Goal: Task Accomplishment & Management: Use online tool/utility

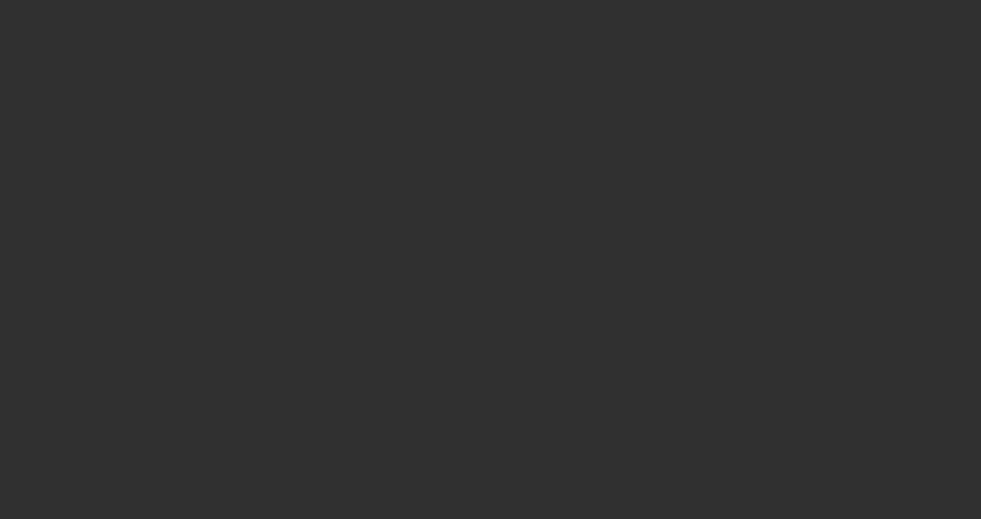
select select "3"
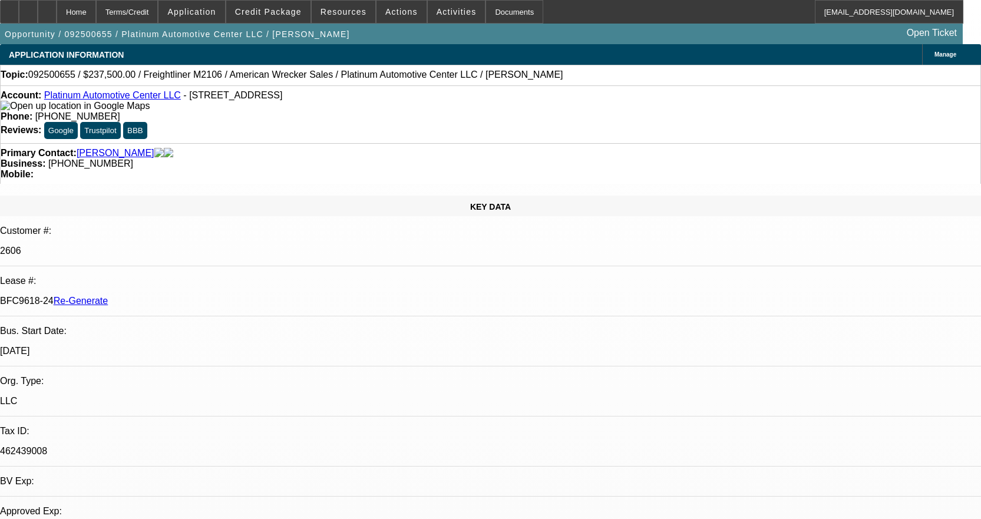
select select "0"
select select "2"
select select "0"
select select "6"
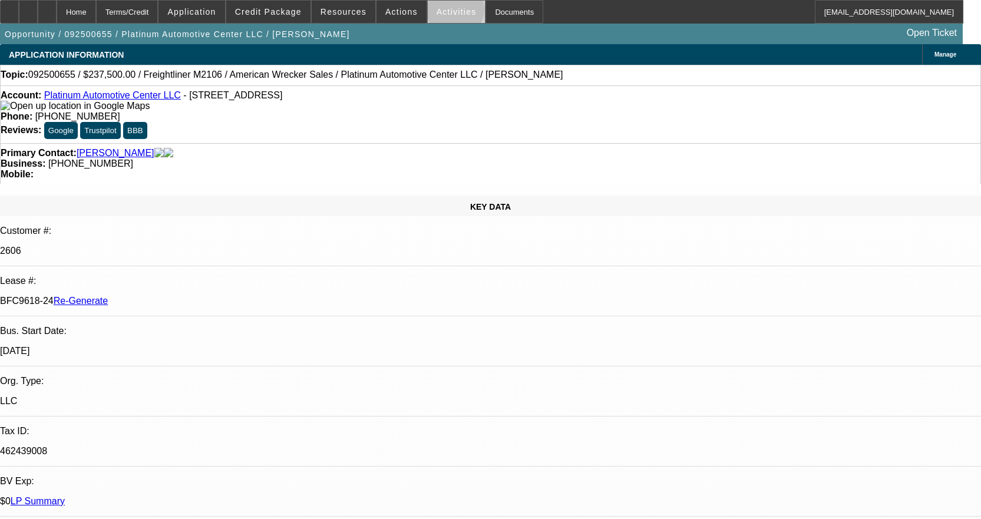
click at [443, 12] on span "Activities" at bounding box center [457, 11] width 40 height 9
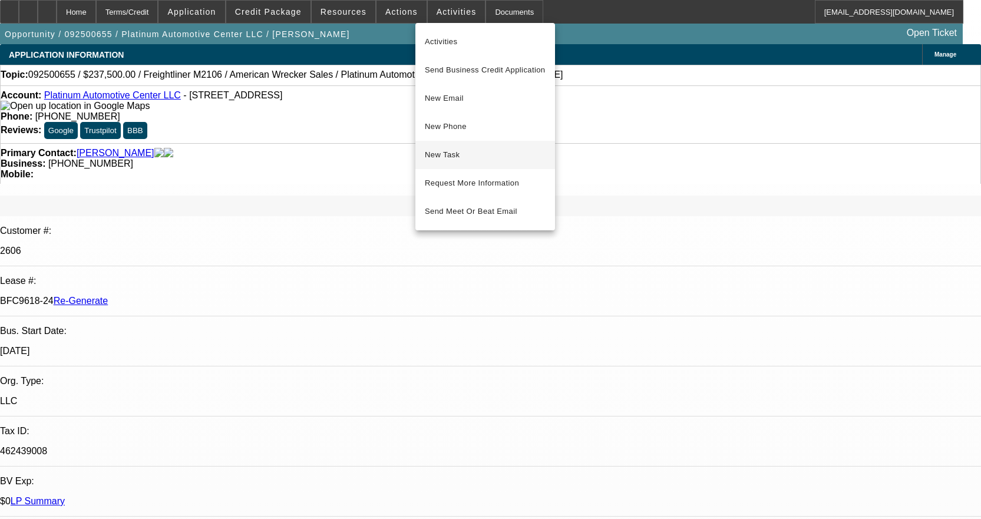
click at [459, 154] on span "New Task" at bounding box center [485, 155] width 121 height 14
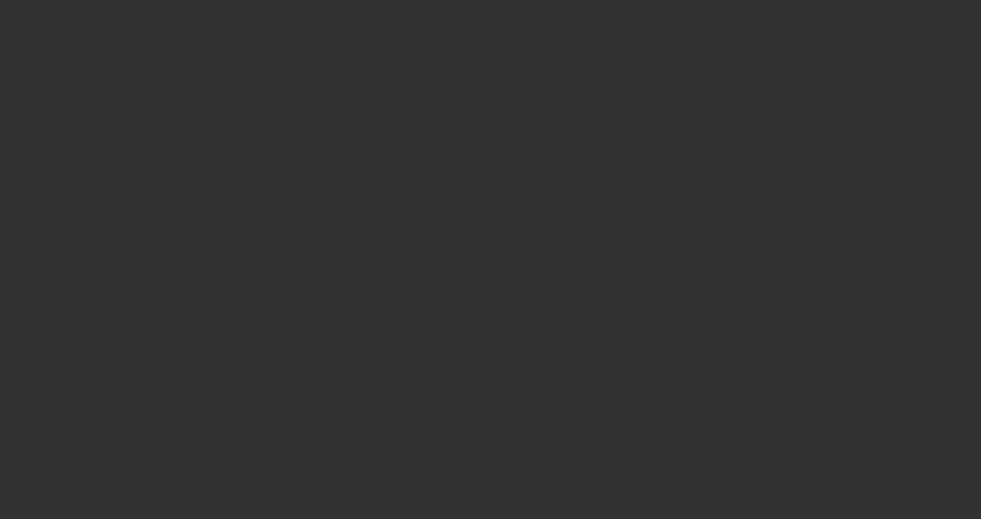
select select "4"
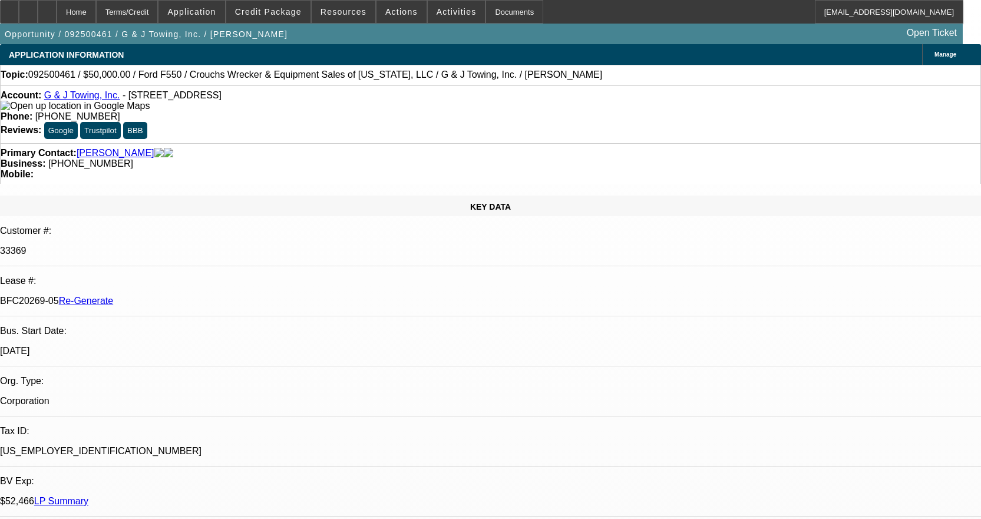
select select "0"
select select "2"
select select "0"
select select "6"
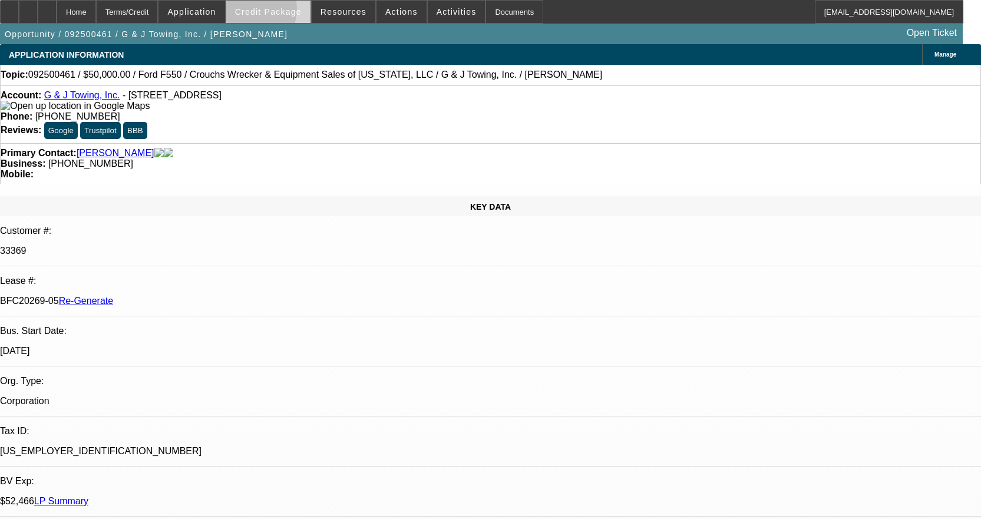
click at [264, 12] on span "Credit Package" at bounding box center [268, 11] width 67 height 9
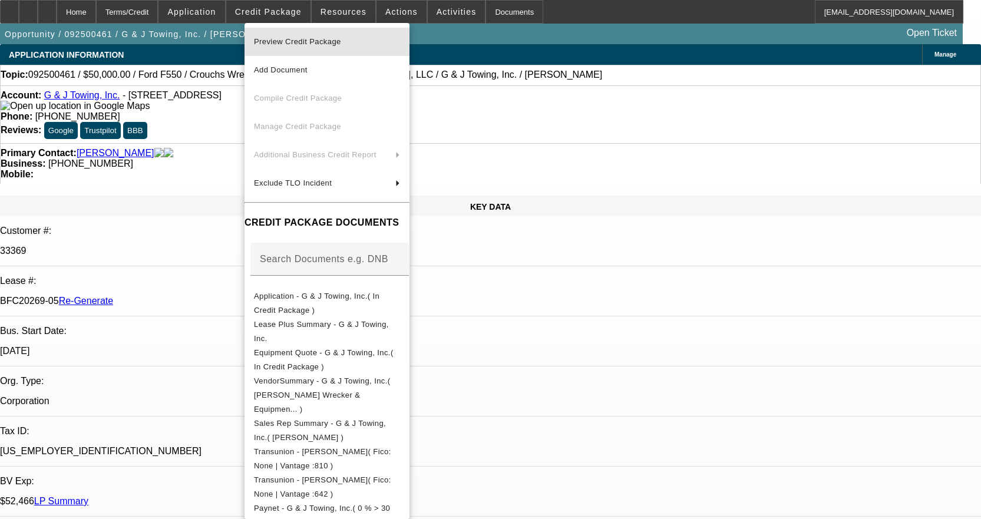
click at [277, 38] on span "Preview Credit Package" at bounding box center [297, 41] width 87 height 9
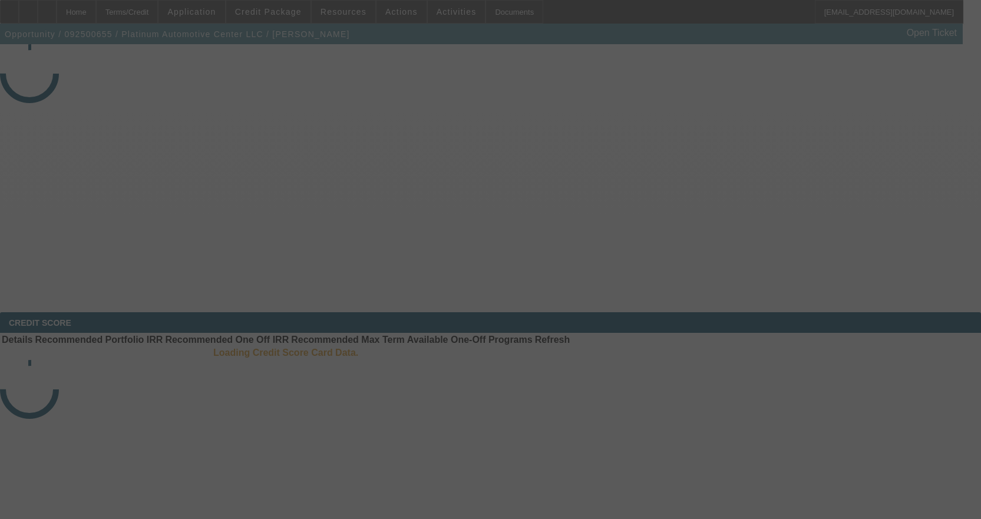
select select "3"
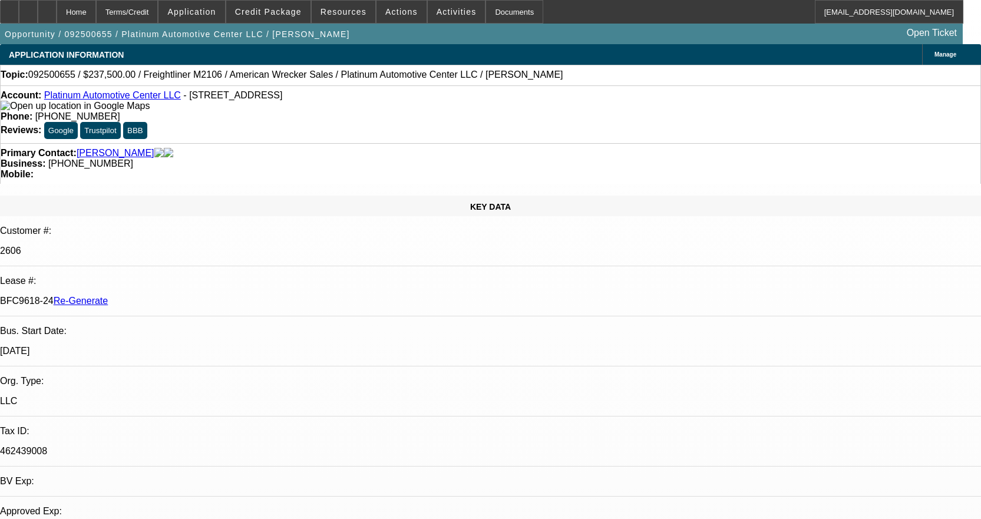
select select "0"
click at [509, 14] on div "Documents" at bounding box center [515, 12] width 58 height 24
select select "1"
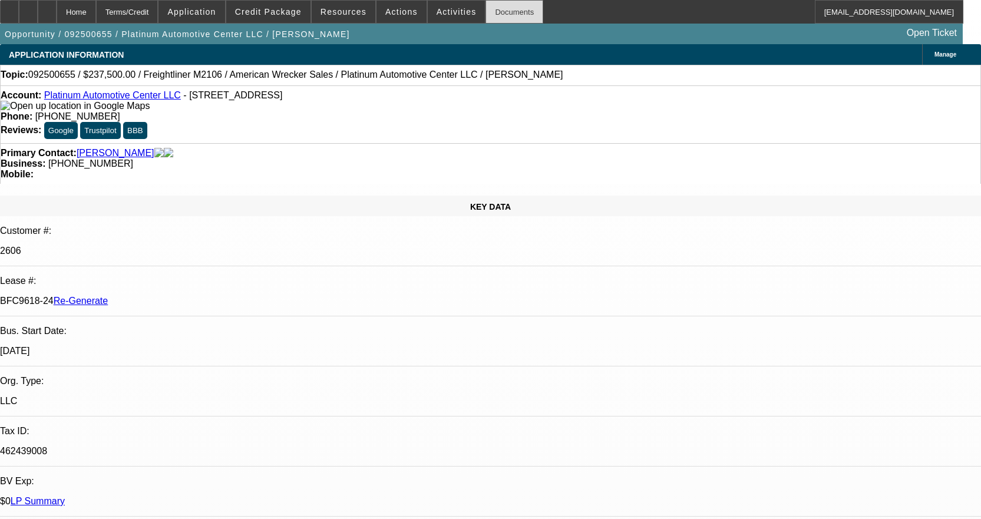
select select "2"
select select "6"
